Goal: Find specific page/section

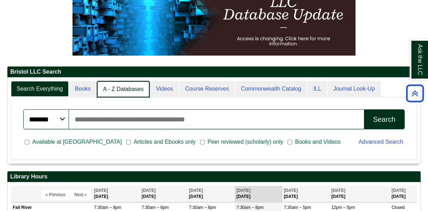
scroll to position [4, 4]
click at [126, 88] on link "A - Z Databases" at bounding box center [123, 89] width 53 height 17
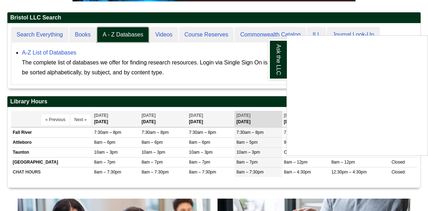
scroll to position [158, 0]
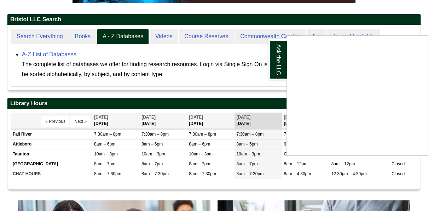
click at [50, 54] on div "Ask the LLC" at bounding box center [214, 105] width 428 height 211
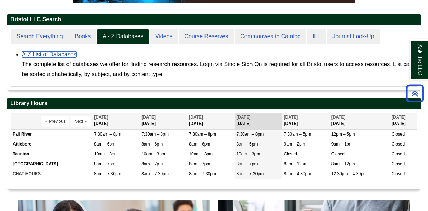
click at [50, 54] on link "A-Z List of Databases" at bounding box center [49, 54] width 54 height 6
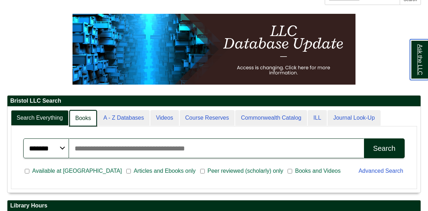
scroll to position [4, 4]
click at [83, 124] on link "Books" at bounding box center [83, 118] width 28 height 17
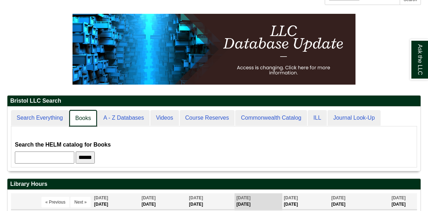
scroll to position [64, 413]
click at [76, 114] on link "Books" at bounding box center [83, 118] width 28 height 17
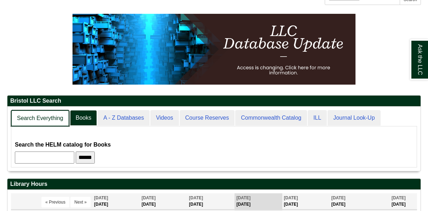
click at [43, 122] on link "Search Everything" at bounding box center [40, 118] width 58 height 17
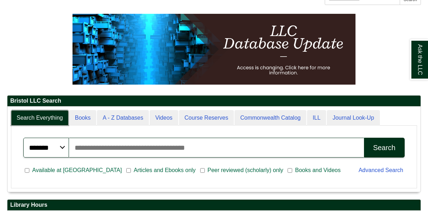
scroll to position [4, 4]
